Goal: Task Accomplishment & Management: Manage account settings

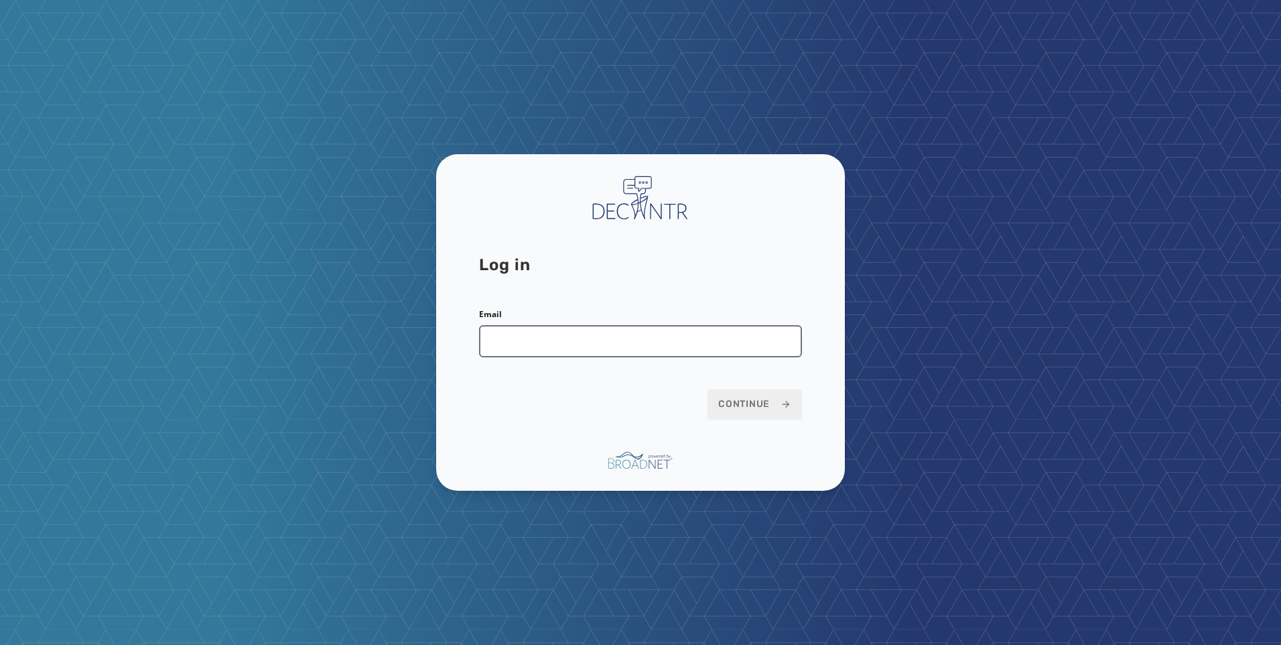
click at [688, 345] on input "Email" at bounding box center [640, 341] width 323 height 32
type input "**********"
click at [769, 411] on span "Continue" at bounding box center [754, 403] width 73 height 13
